Goal: Task Accomplishment & Management: Use online tool/utility

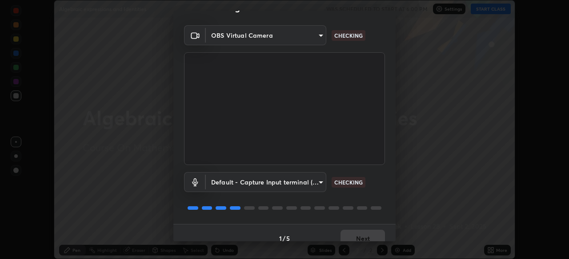
scroll to position [32, 0]
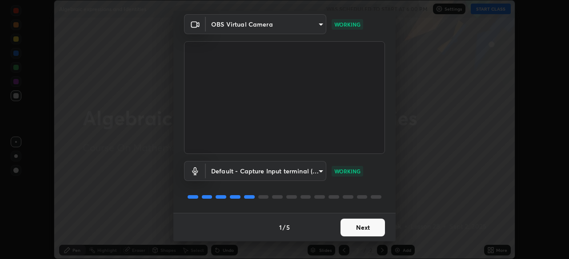
click at [371, 228] on button "Next" at bounding box center [362, 228] width 44 height 18
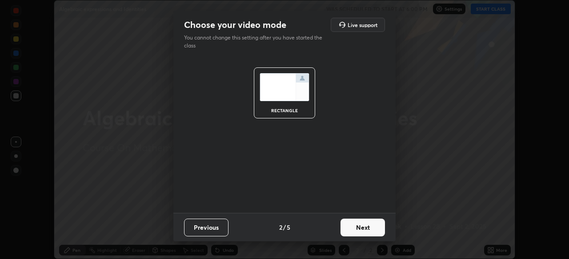
scroll to position [0, 0]
click at [373, 231] on button "Next" at bounding box center [362, 228] width 44 height 18
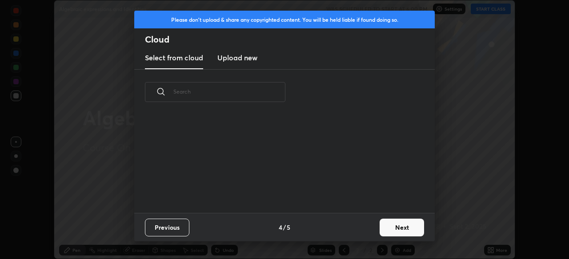
click at [381, 232] on button "Next" at bounding box center [401, 228] width 44 height 18
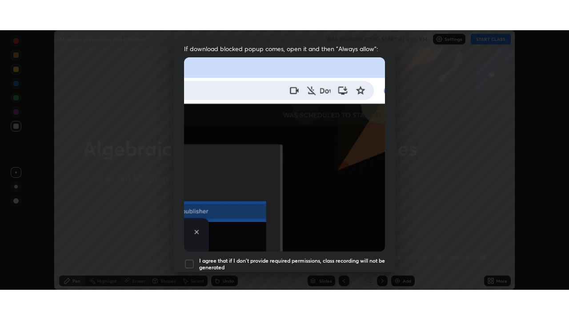
scroll to position [213, 0]
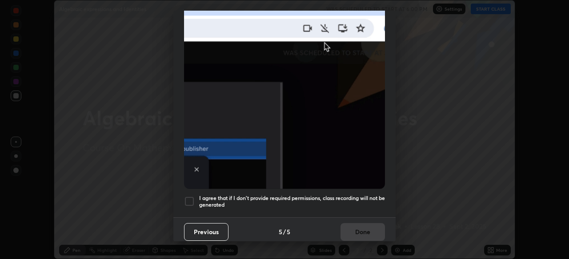
click at [371, 195] on h5 "I agree that if I don't provide required permissions, class recording will not …" at bounding box center [292, 202] width 186 height 14
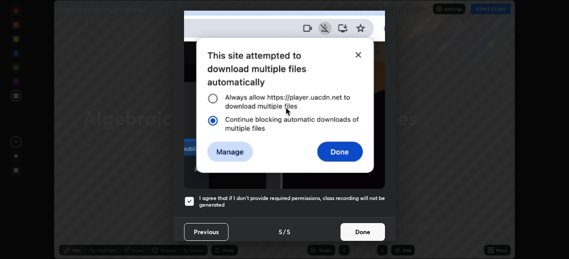
click at [369, 226] on button "Done" at bounding box center [362, 232] width 44 height 18
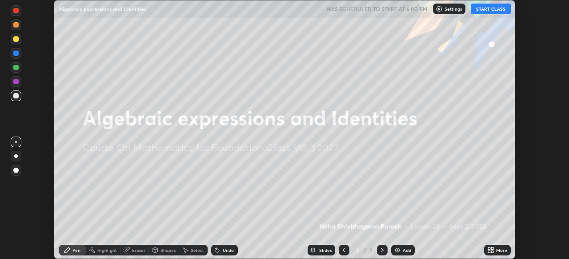
click at [492, 252] on icon at bounding box center [492, 252] width 2 height 2
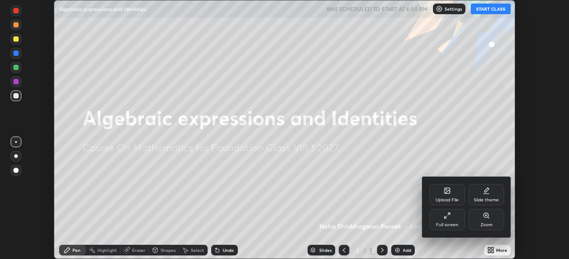
click at [448, 223] on div "Full screen" at bounding box center [447, 225] width 22 height 4
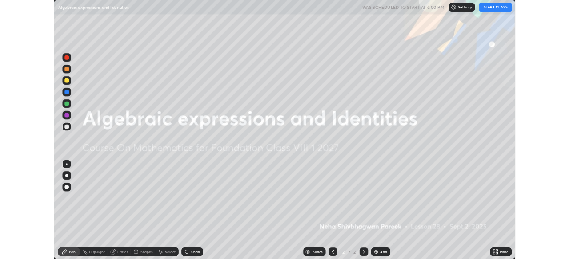
scroll to position [320, 569]
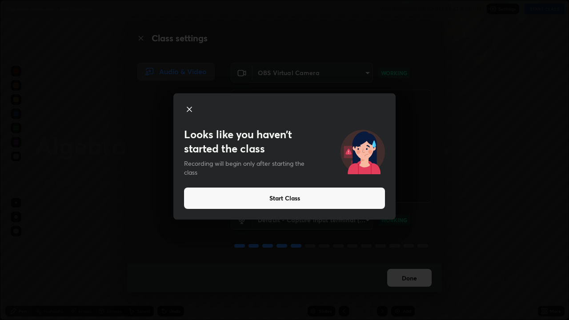
click at [271, 195] on button "Start Class" at bounding box center [284, 197] width 201 height 21
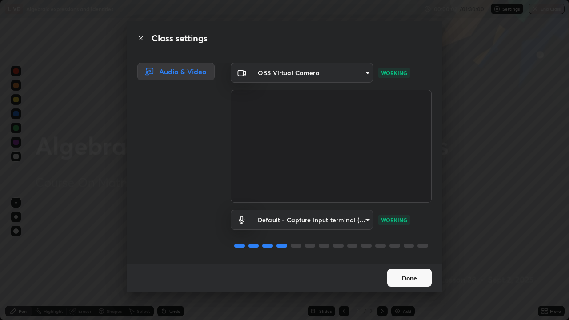
click at [401, 259] on button "Done" at bounding box center [409, 278] width 44 height 18
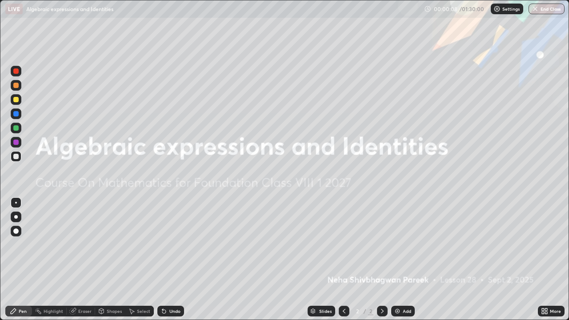
click at [404, 259] on div "Add" at bounding box center [403, 311] width 24 height 11
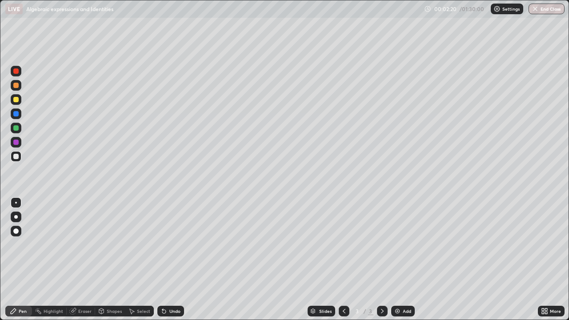
click at [20, 98] on div at bounding box center [16, 99] width 11 height 11
click at [143, 259] on div "Select" at bounding box center [143, 311] width 13 height 4
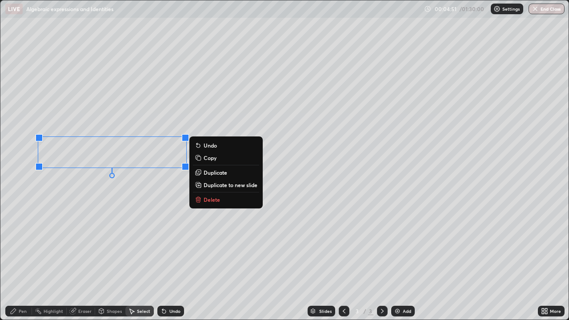
click at [209, 197] on p "Delete" at bounding box center [211, 199] width 16 height 7
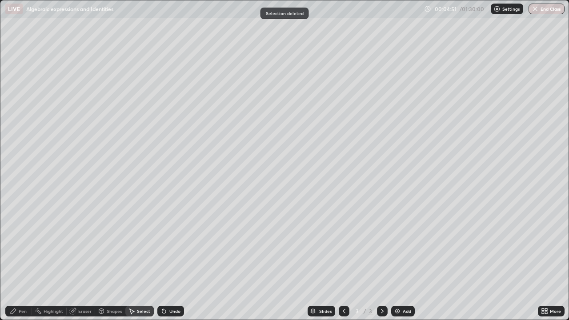
click at [107, 259] on div "Shapes" at bounding box center [114, 311] width 15 height 4
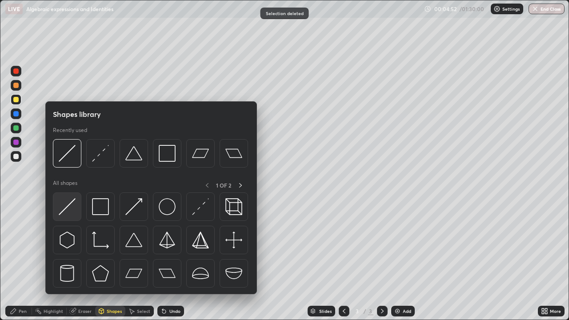
click at [71, 202] on img at bounding box center [67, 206] width 17 height 17
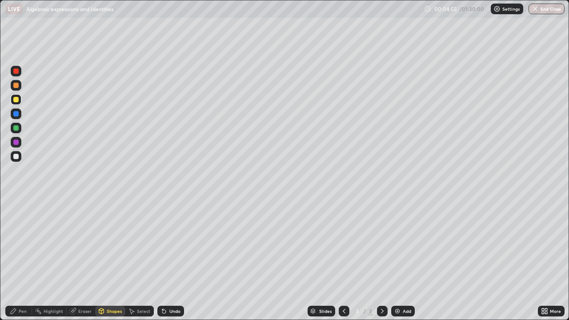
click at [20, 259] on div "Pen" at bounding box center [23, 311] width 8 height 4
click at [20, 86] on div at bounding box center [16, 85] width 11 height 11
click at [21, 156] on div at bounding box center [16, 156] width 11 height 11
click at [19, 86] on div at bounding box center [16, 85] width 11 height 11
click at [19, 99] on div at bounding box center [16, 99] width 11 height 11
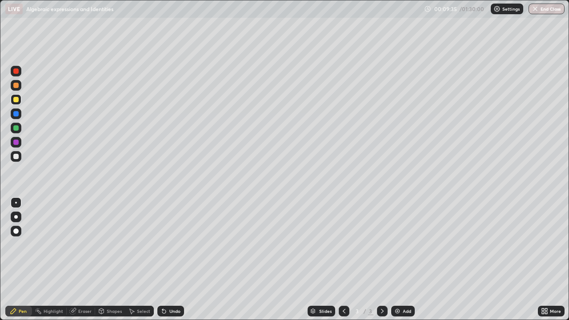
click at [20, 155] on div at bounding box center [16, 156] width 11 height 11
click at [19, 99] on div at bounding box center [16, 99] width 11 height 11
click at [80, 259] on div "Eraser" at bounding box center [84, 311] width 13 height 4
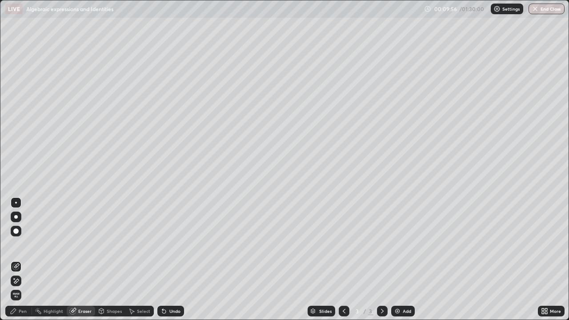
click at [15, 259] on icon at bounding box center [13, 310] width 5 height 5
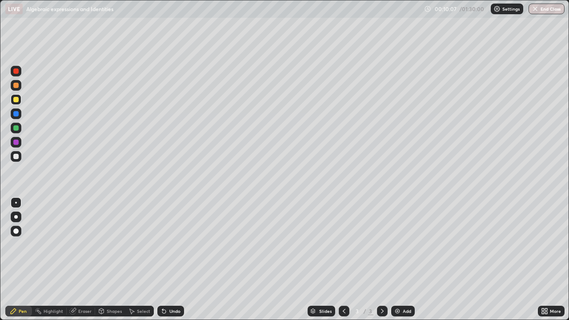
click at [170, 259] on div "Undo" at bounding box center [174, 311] width 11 height 4
click at [169, 259] on div "Undo" at bounding box center [174, 311] width 11 height 4
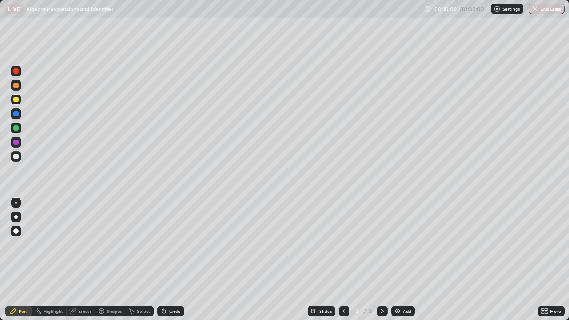
click at [169, 259] on div "Undo" at bounding box center [174, 311] width 11 height 4
click at [167, 259] on div "Undo" at bounding box center [170, 311] width 27 height 11
click at [166, 259] on icon at bounding box center [163, 310] width 7 height 7
click at [163, 259] on icon at bounding box center [164, 312] width 4 height 4
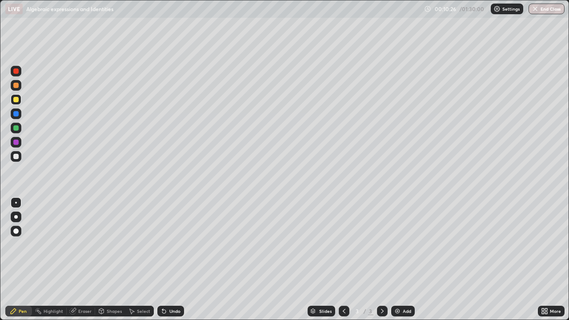
click at [19, 157] on div at bounding box center [16, 156] width 11 height 11
click at [20, 101] on div at bounding box center [16, 99] width 11 height 11
click at [19, 156] on div at bounding box center [16, 156] width 11 height 11
click at [20, 126] on div at bounding box center [16, 128] width 11 height 11
click at [19, 155] on div at bounding box center [16, 156] width 11 height 11
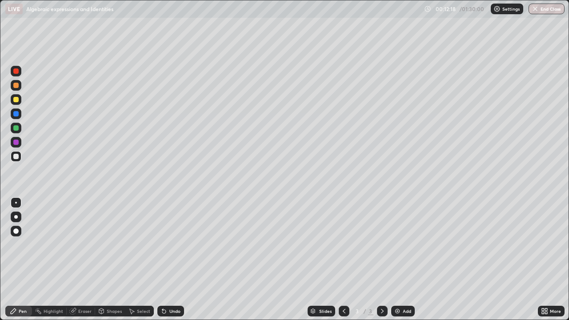
click at [20, 96] on div at bounding box center [16, 99] width 11 height 11
click at [18, 85] on div at bounding box center [15, 85] width 5 height 5
click at [18, 99] on div at bounding box center [15, 99] width 5 height 5
click at [18, 85] on div at bounding box center [15, 85] width 5 height 5
click at [404, 259] on div "Add" at bounding box center [406, 311] width 8 height 4
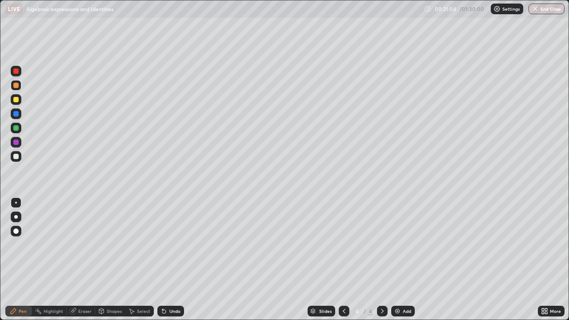
click at [19, 99] on div at bounding box center [16, 99] width 11 height 11
click at [21, 114] on div at bounding box center [16, 113] width 11 height 11
click at [20, 98] on div at bounding box center [16, 99] width 11 height 11
click at [19, 84] on div at bounding box center [16, 85] width 11 height 11
click at [107, 259] on div "Shapes" at bounding box center [114, 311] width 15 height 4
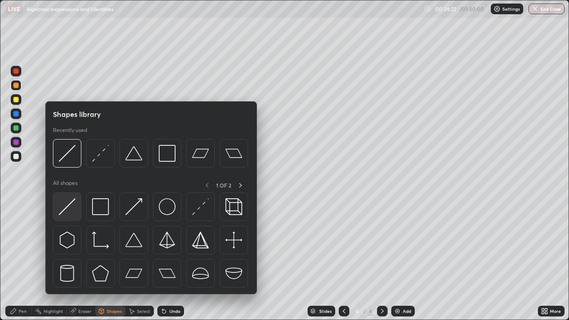
click at [73, 203] on img at bounding box center [67, 206] width 17 height 17
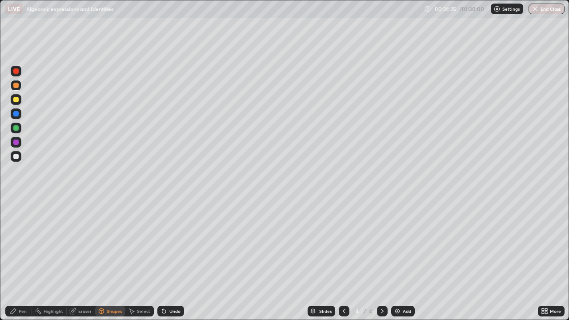
click at [20, 259] on div "Pen" at bounding box center [23, 311] width 8 height 4
click at [19, 155] on div at bounding box center [16, 156] width 11 height 11
click at [169, 259] on div "Undo" at bounding box center [174, 311] width 11 height 4
click at [167, 259] on div "Undo" at bounding box center [170, 311] width 27 height 11
click at [15, 97] on div at bounding box center [15, 99] width 5 height 5
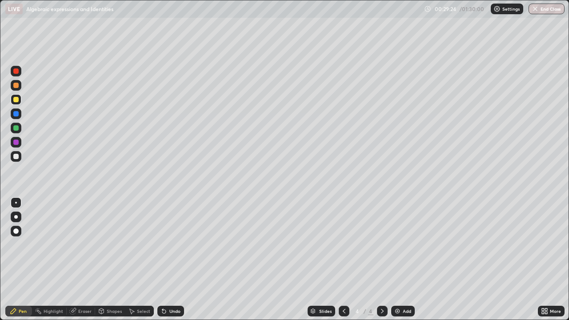
click at [401, 259] on div "Add" at bounding box center [403, 311] width 24 height 11
click at [114, 259] on div "Shapes" at bounding box center [114, 311] width 15 height 4
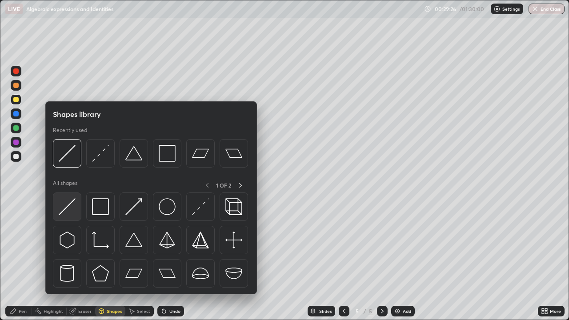
click at [69, 202] on img at bounding box center [67, 206] width 17 height 17
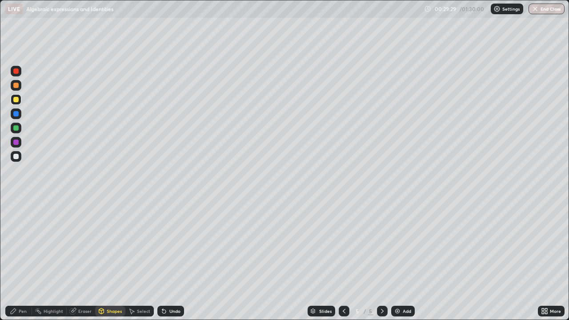
click at [17, 259] on div "Pen" at bounding box center [18, 311] width 27 height 11
click at [20, 84] on div at bounding box center [16, 85] width 11 height 11
click at [20, 98] on div at bounding box center [16, 99] width 11 height 11
click at [173, 259] on div "Undo" at bounding box center [170, 311] width 27 height 11
click at [172, 259] on div "Undo" at bounding box center [174, 311] width 11 height 4
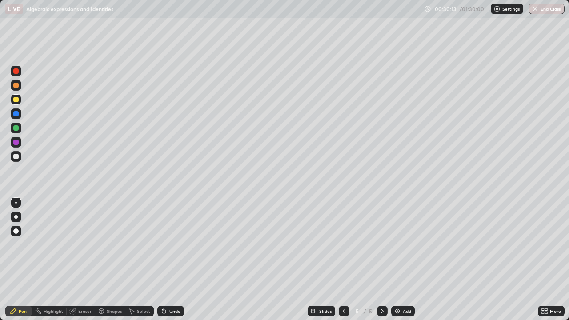
click at [20, 154] on div at bounding box center [16, 156] width 11 height 11
click at [173, 259] on div "Undo" at bounding box center [174, 311] width 11 height 4
click at [170, 259] on div "Undo" at bounding box center [174, 311] width 11 height 4
click at [21, 97] on div at bounding box center [16, 99] width 11 height 11
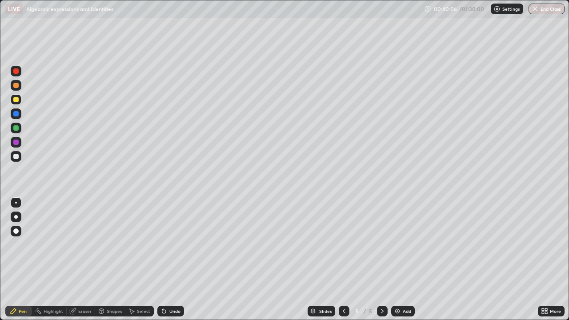
click at [21, 143] on div at bounding box center [16, 142] width 11 height 11
click at [80, 259] on div "Eraser" at bounding box center [84, 311] width 13 height 4
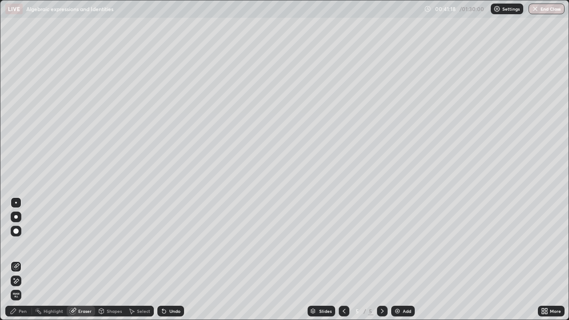
click at [20, 259] on div "Pen" at bounding box center [23, 311] width 8 height 4
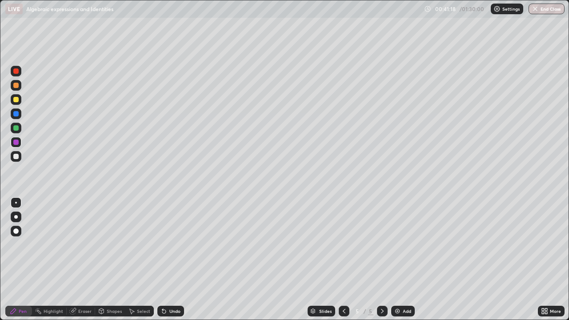
click at [21, 157] on div at bounding box center [16, 156] width 11 height 11
click at [17, 100] on div at bounding box center [15, 99] width 5 height 5
click at [19, 126] on div at bounding box center [16, 128] width 11 height 11
click at [170, 259] on div "Undo" at bounding box center [174, 311] width 11 height 4
click at [17, 155] on div at bounding box center [15, 156] width 5 height 5
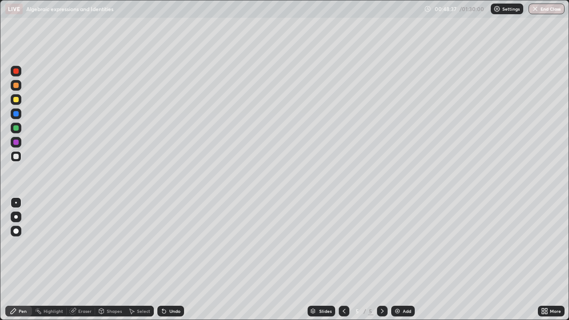
click at [399, 259] on img at bounding box center [397, 310] width 7 height 7
click at [20, 128] on div at bounding box center [16, 128] width 11 height 11
click at [20, 99] on div at bounding box center [16, 99] width 11 height 11
click at [20, 127] on div at bounding box center [16, 128] width 11 height 11
click at [20, 155] on div at bounding box center [16, 156] width 11 height 11
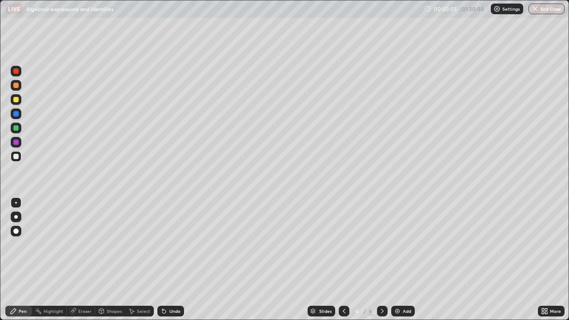
click at [16, 99] on div at bounding box center [15, 99] width 5 height 5
click at [20, 141] on div at bounding box center [16, 142] width 11 height 11
click at [106, 259] on div "Shapes" at bounding box center [110, 311] width 30 height 11
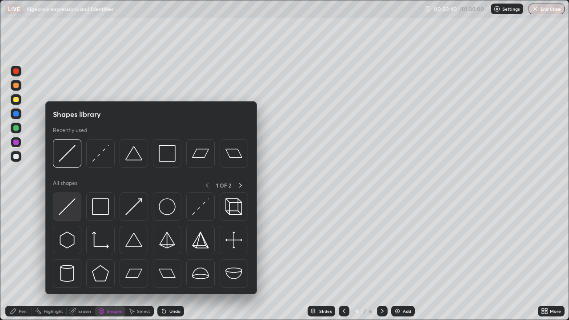
click at [67, 207] on img at bounding box center [67, 206] width 17 height 17
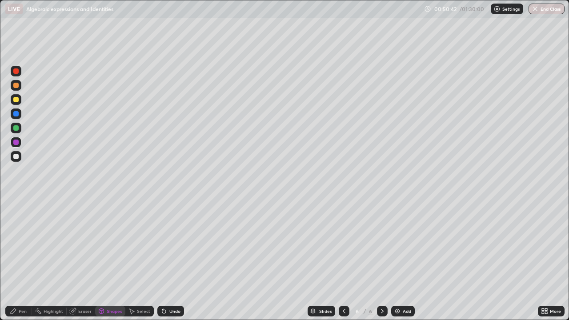
click at [21, 259] on div "Pen" at bounding box center [23, 311] width 8 height 4
click at [18, 157] on div at bounding box center [15, 156] width 5 height 5
click at [400, 259] on img at bounding box center [397, 310] width 7 height 7
click at [20, 99] on div at bounding box center [16, 99] width 11 height 11
click at [19, 128] on div at bounding box center [16, 128] width 11 height 11
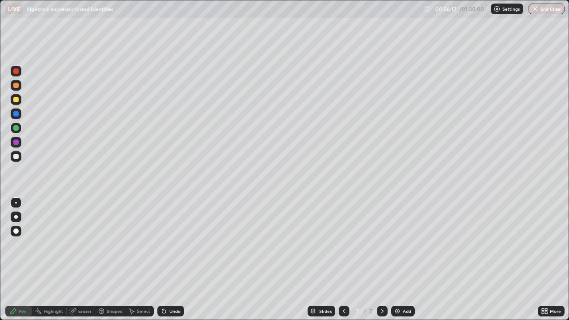
click at [20, 99] on div at bounding box center [16, 99] width 11 height 11
click at [19, 141] on div at bounding box center [16, 142] width 11 height 11
click at [21, 128] on div at bounding box center [16, 128] width 11 height 11
click at [107, 259] on div "Shapes" at bounding box center [114, 311] width 15 height 4
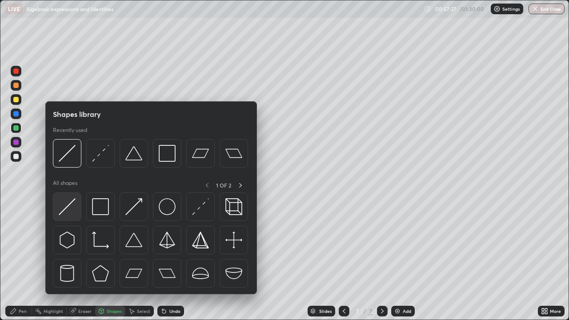
click at [68, 203] on img at bounding box center [67, 206] width 17 height 17
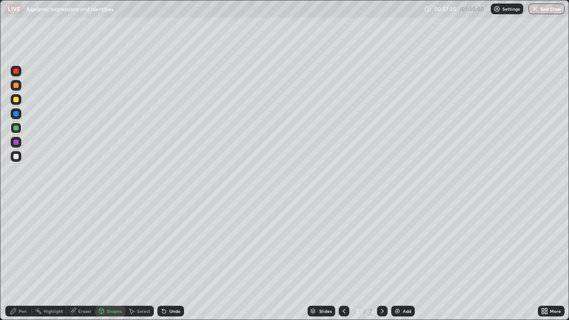
click at [20, 259] on div "Pen" at bounding box center [23, 311] width 8 height 4
click at [20, 155] on div at bounding box center [16, 156] width 11 height 11
click at [398, 259] on img at bounding box center [397, 310] width 7 height 7
click at [108, 259] on div "Shapes" at bounding box center [114, 311] width 15 height 4
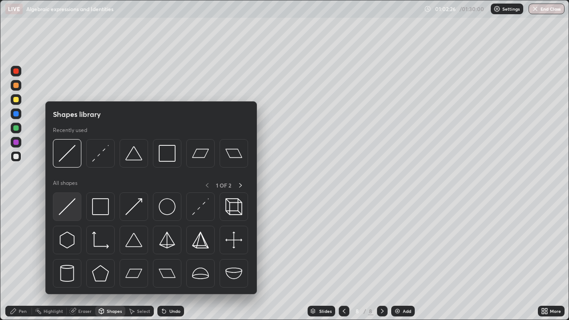
click at [71, 199] on img at bounding box center [67, 206] width 17 height 17
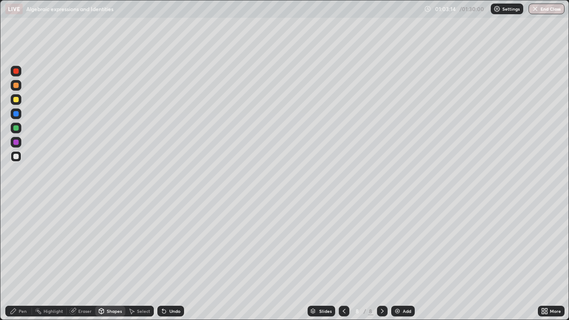
click at [21, 97] on div at bounding box center [16, 99] width 11 height 11
click at [172, 259] on div "Undo" at bounding box center [174, 311] width 11 height 4
click at [19, 259] on div "Pen" at bounding box center [23, 311] width 8 height 4
click at [20, 157] on div at bounding box center [16, 156] width 11 height 11
click at [20, 99] on div at bounding box center [16, 99] width 11 height 11
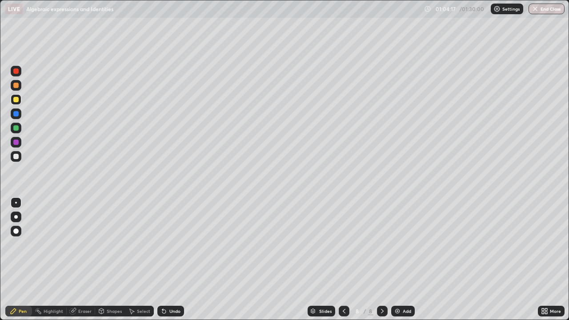
click at [20, 128] on div at bounding box center [16, 128] width 11 height 11
click at [20, 155] on div at bounding box center [16, 156] width 11 height 11
click at [544, 259] on icon at bounding box center [544, 310] width 7 height 7
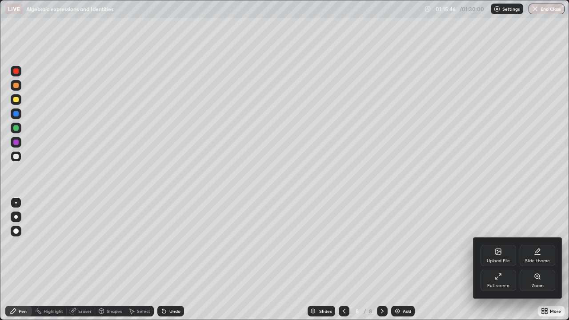
click at [498, 259] on div "Full screen" at bounding box center [498, 280] width 36 height 21
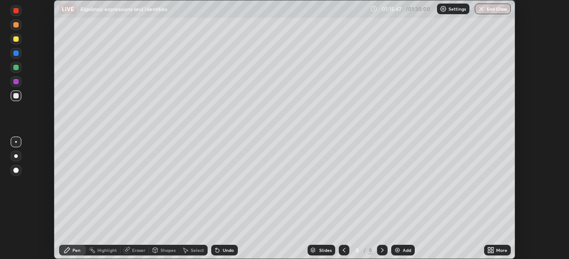
scroll to position [44156, 43847]
click at [485, 8] on button "End Class" at bounding box center [492, 9] width 36 height 11
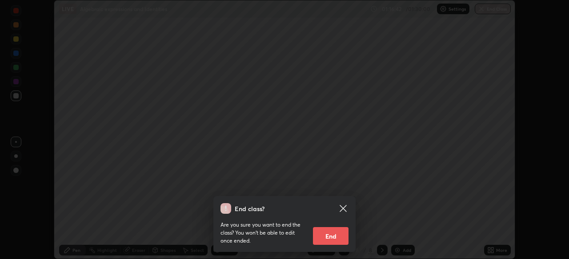
click at [329, 234] on button "End" at bounding box center [331, 236] width 36 height 18
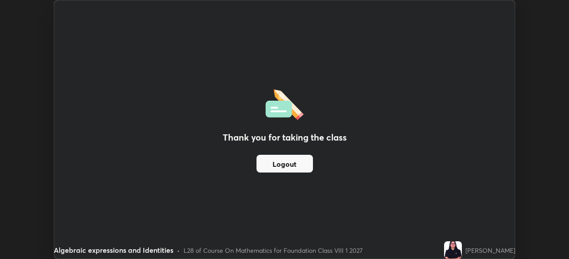
click at [297, 164] on button "Logout" at bounding box center [284, 164] width 56 height 18
